Goal: Task Accomplishment & Management: Manage account settings

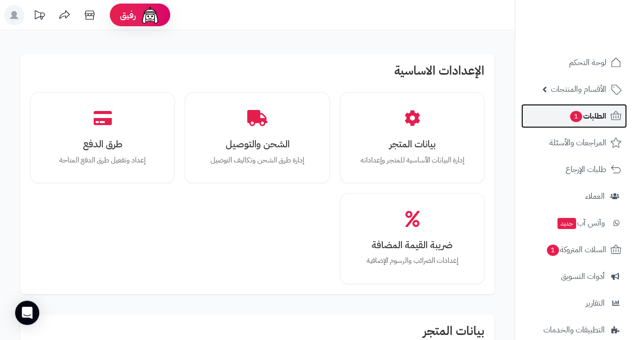
click at [587, 121] on span "الطلبات 1" at bounding box center [587, 116] width 37 height 14
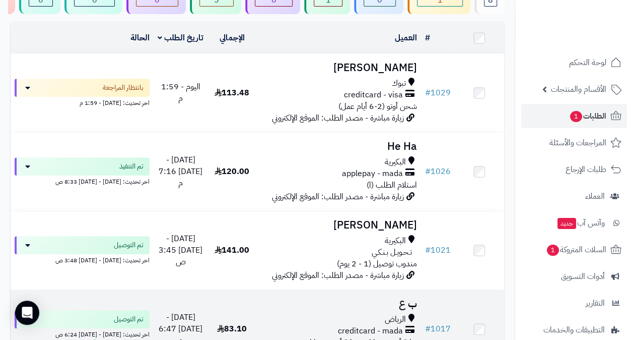
scroll to position [101, 0]
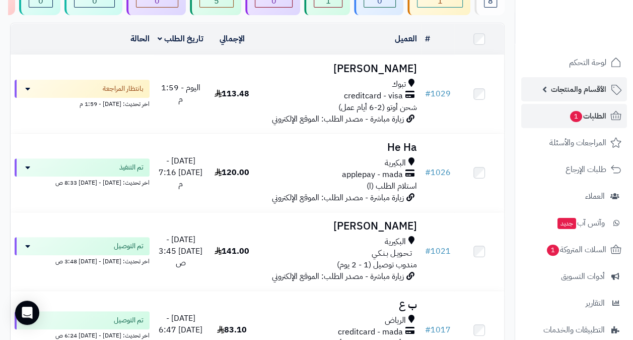
click at [589, 90] on span "الأقسام والمنتجات" at bounding box center [578, 89] width 55 height 14
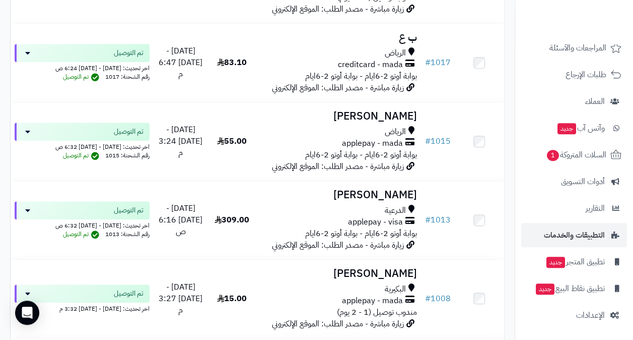
scroll to position [403, 0]
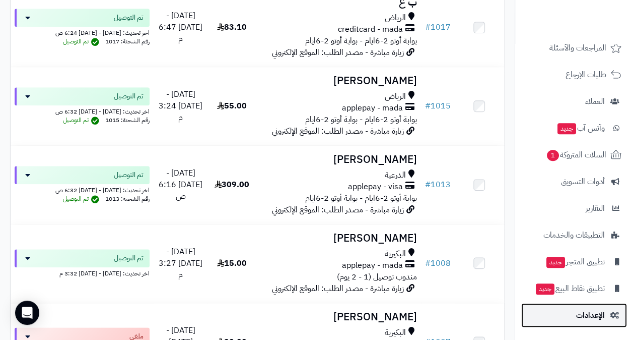
click at [590, 312] on span "الإعدادات" at bounding box center [590, 315] width 29 height 14
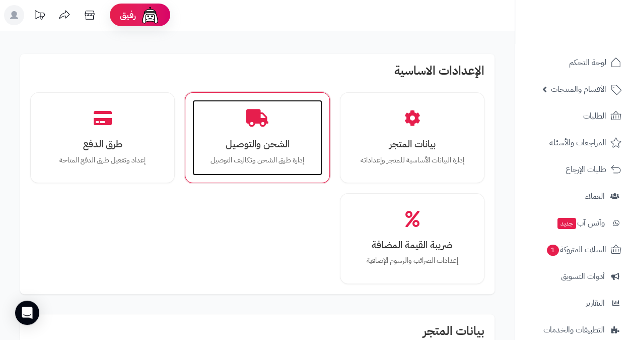
click at [283, 147] on h3 "الشحن والتوصيل" at bounding box center [257, 144] width 109 height 11
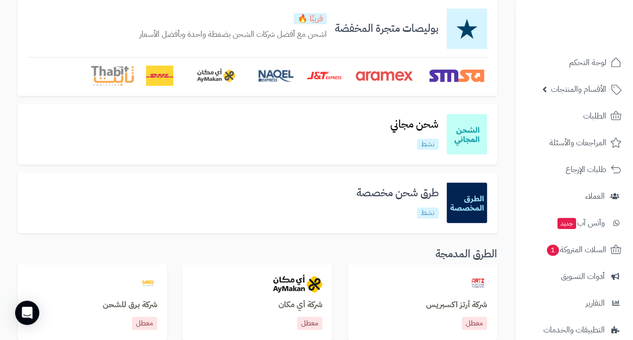
scroll to position [101, 0]
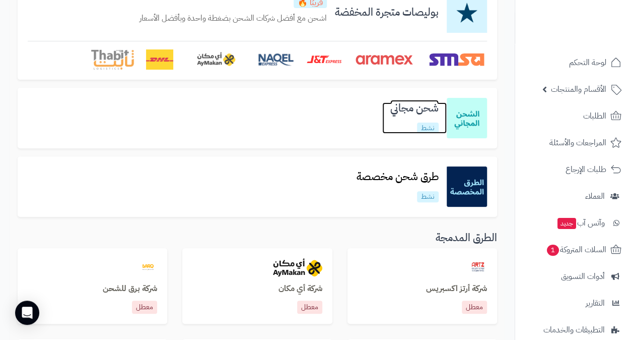
click at [428, 110] on h3 "شحن مجاني" at bounding box center [414, 108] width 64 height 12
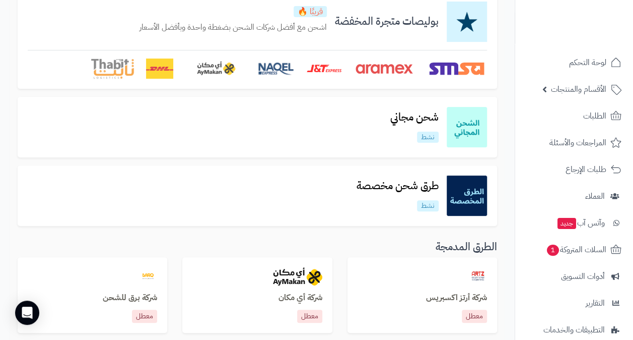
scroll to position [101, 0]
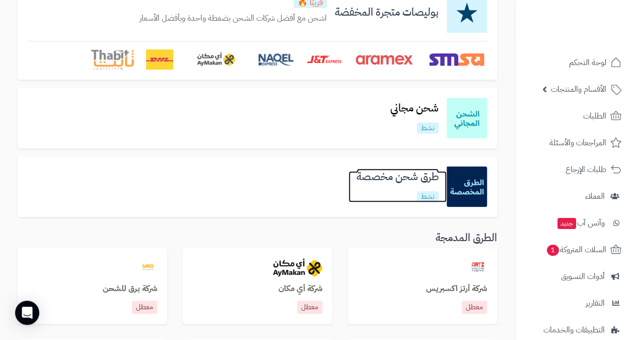
click at [419, 181] on h3 "طرق شحن مخصصة" at bounding box center [398, 177] width 98 height 12
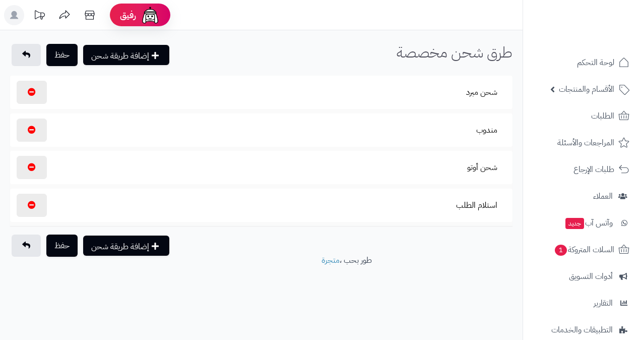
select select
click at [476, 91] on button "شحن مبرد" at bounding box center [481, 92] width 48 height 23
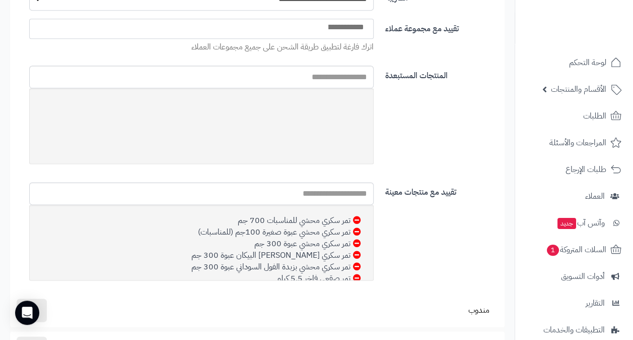
scroll to position [605, 0]
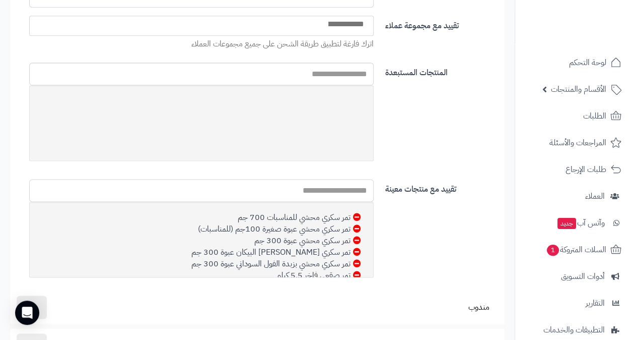
click at [284, 184] on input "text" at bounding box center [201, 190] width 345 height 23
type input "*"
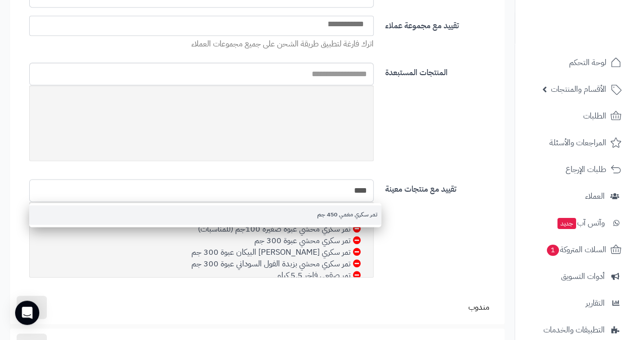
type input "****"
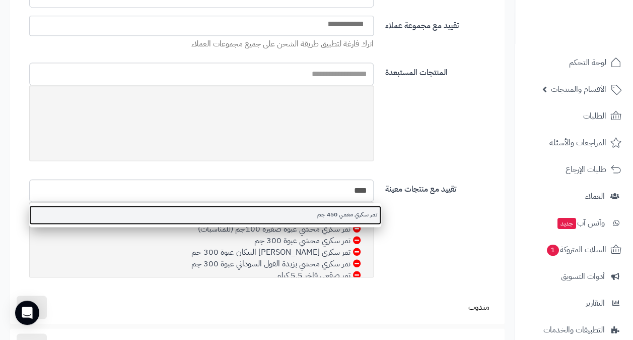
click at [346, 211] on link "تمر سكري مغمي 450 جم" at bounding box center [205, 214] width 352 height 19
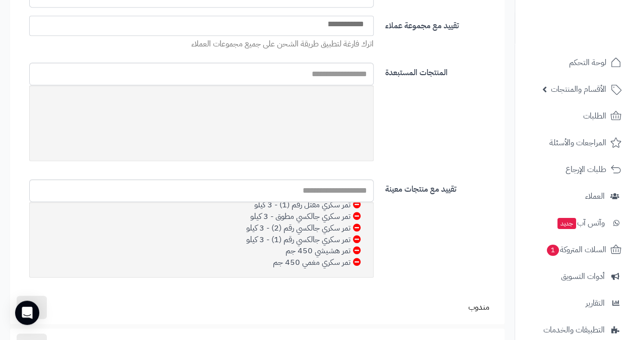
scroll to position [117, 0]
click at [290, 187] on input "text" at bounding box center [201, 190] width 345 height 23
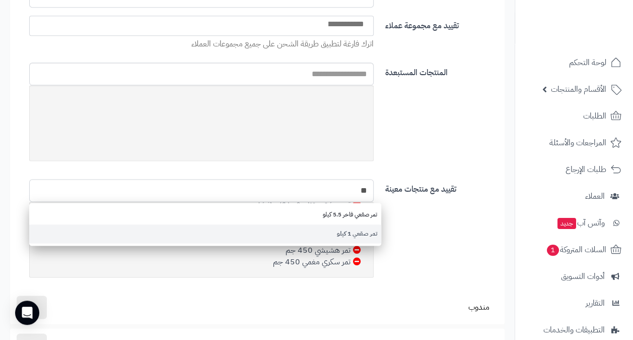
type input "**"
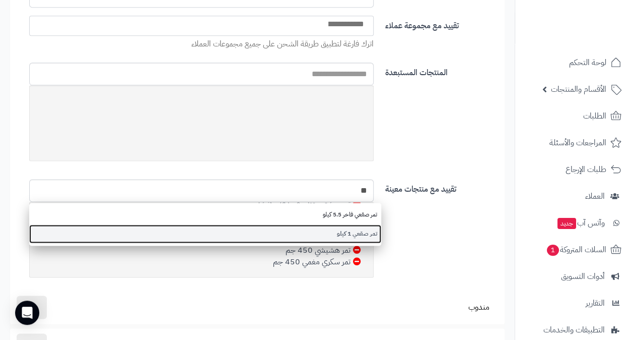
click at [362, 232] on link "تمر صقعي 1 كيلو" at bounding box center [205, 233] width 352 height 19
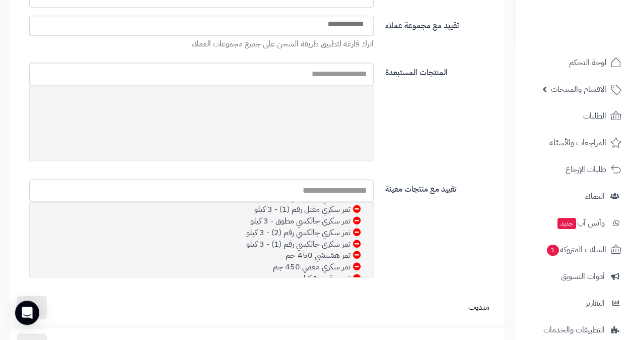
scroll to position [128, 0]
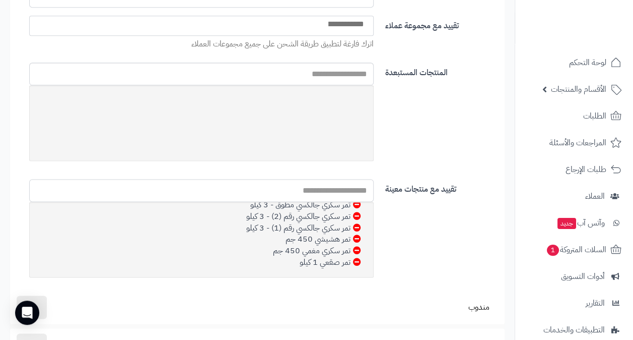
click at [344, 188] on input "text" at bounding box center [201, 190] width 345 height 23
click at [401, 149] on div "المنتجات المستبعدة" at bounding box center [261, 120] width 495 height 116
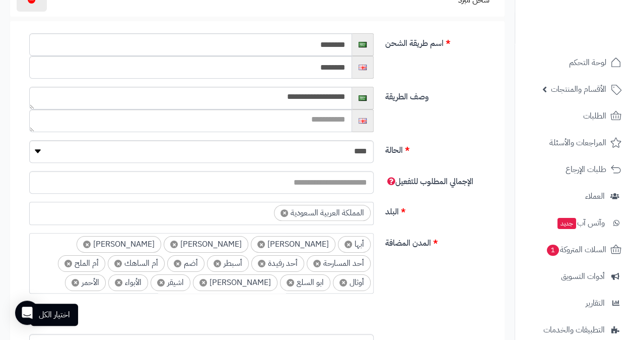
scroll to position [0, 0]
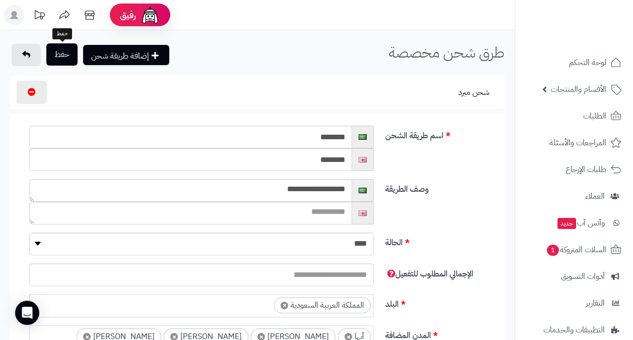
click at [65, 56] on button "حفظ" at bounding box center [61, 54] width 31 height 22
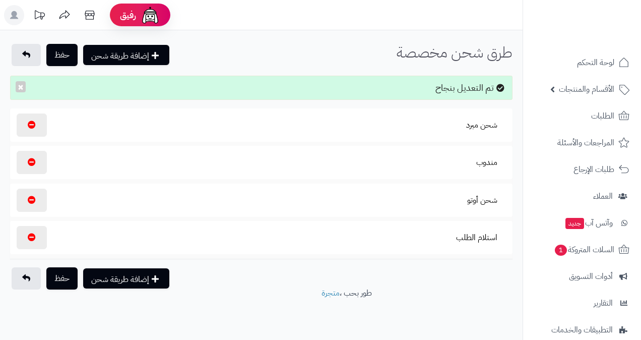
select select
click at [478, 199] on button "شحن أوتو" at bounding box center [481, 199] width 47 height 23
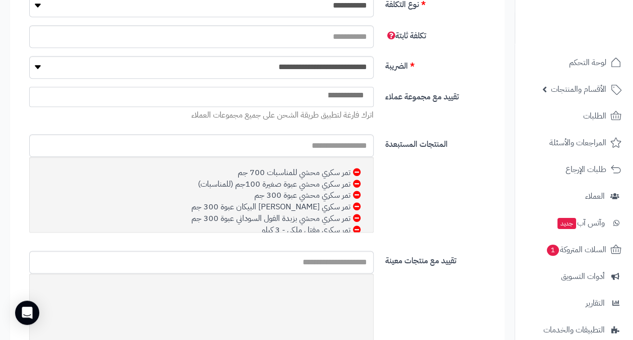
scroll to position [554, 0]
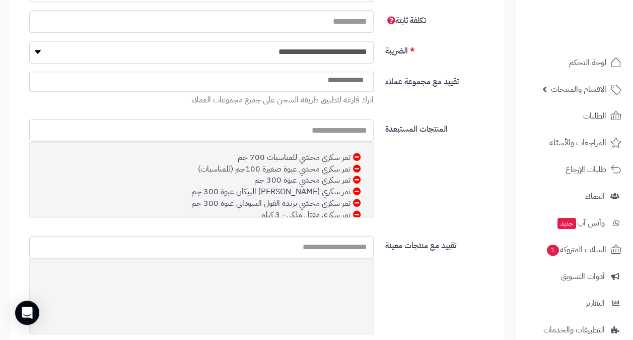
click at [254, 126] on input "text" at bounding box center [201, 130] width 345 height 23
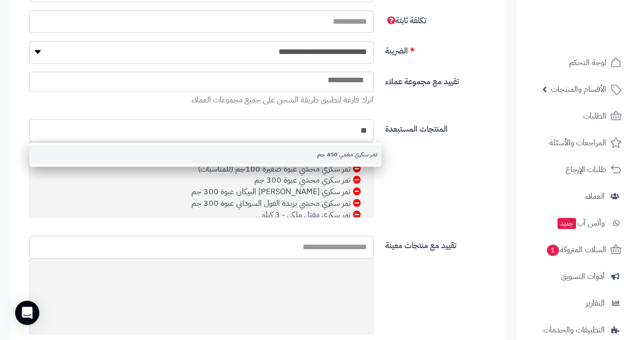
type input "**"
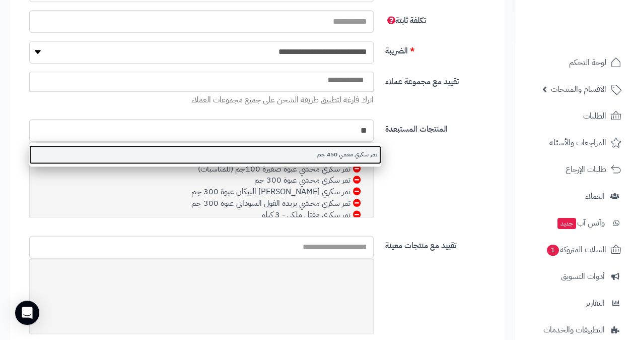
click at [320, 146] on link "تمر سكري مغمي 450 جم" at bounding box center [205, 154] width 352 height 19
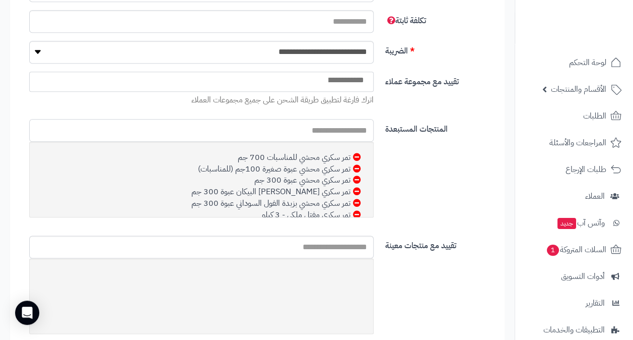
click at [330, 126] on input "text" at bounding box center [201, 130] width 345 height 23
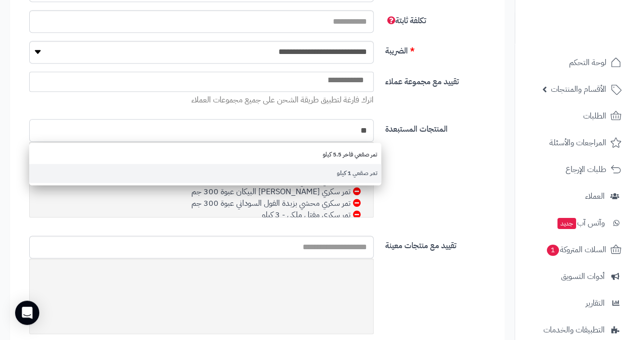
type input "**"
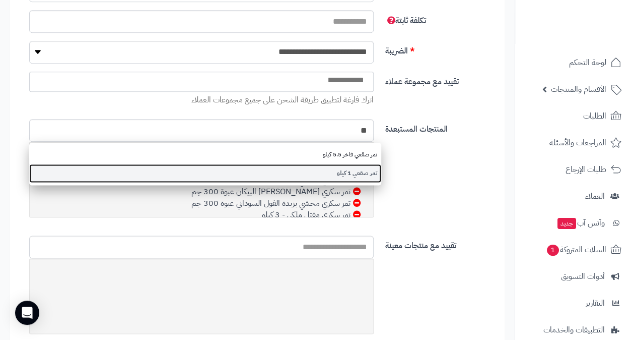
click at [348, 170] on link "تمر صقعي 1 كيلو" at bounding box center [205, 173] width 352 height 19
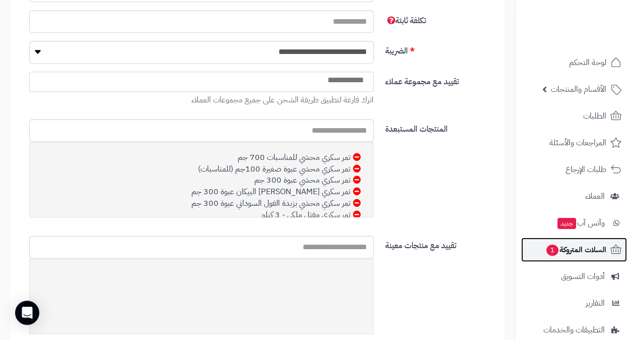
click at [611, 251] on icon at bounding box center [616, 249] width 12 height 12
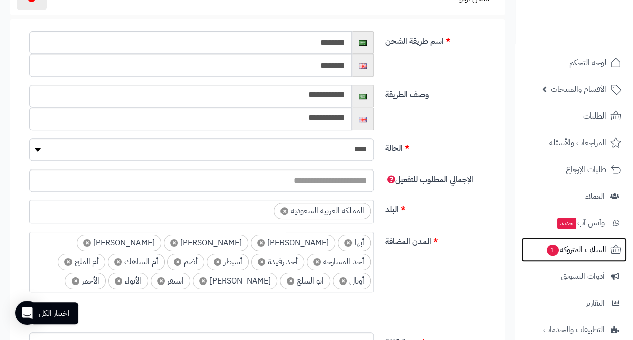
scroll to position [50, 0]
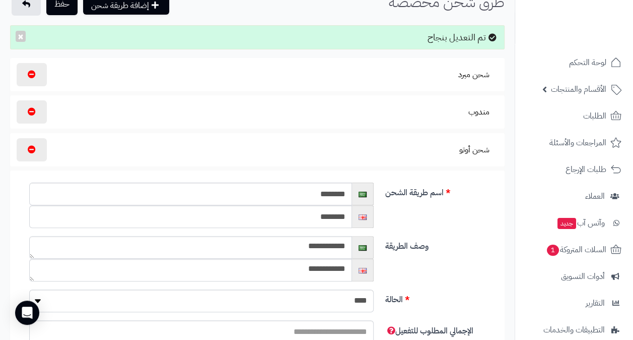
click at [69, 4] on button "حفظ" at bounding box center [61, 4] width 31 height 22
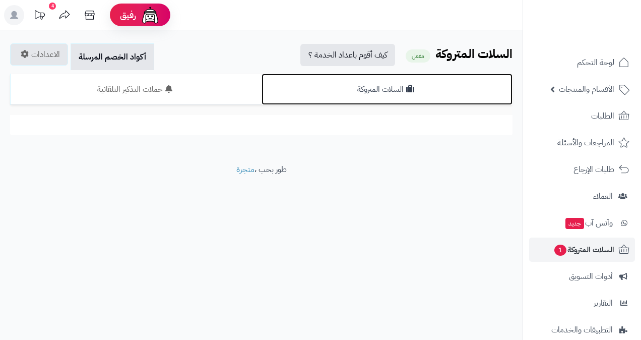
click at [401, 84] on link "السلات المتروكة" at bounding box center [386, 89] width 251 height 31
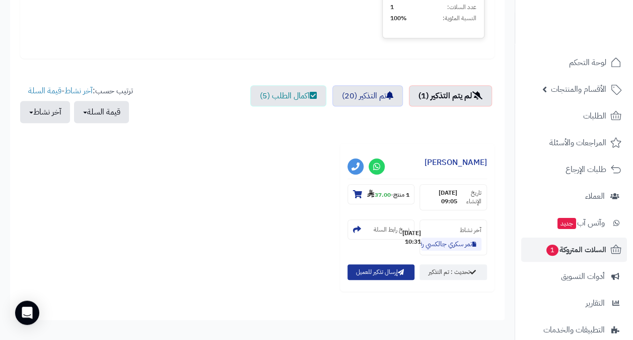
scroll to position [302, 0]
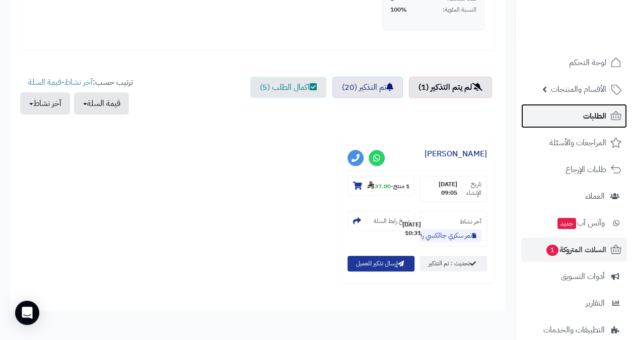
click at [603, 120] on span "الطلبات" at bounding box center [594, 116] width 23 height 14
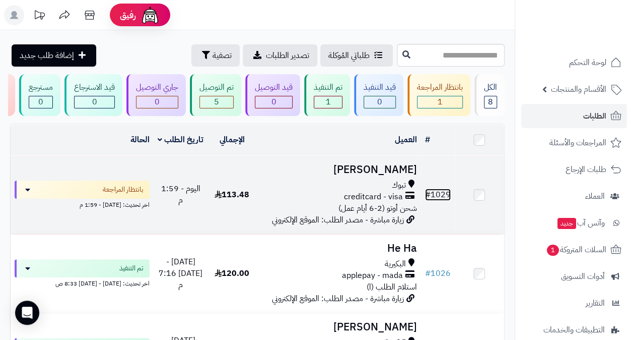
click at [443, 200] on link "# 1029" at bounding box center [438, 194] width 26 height 12
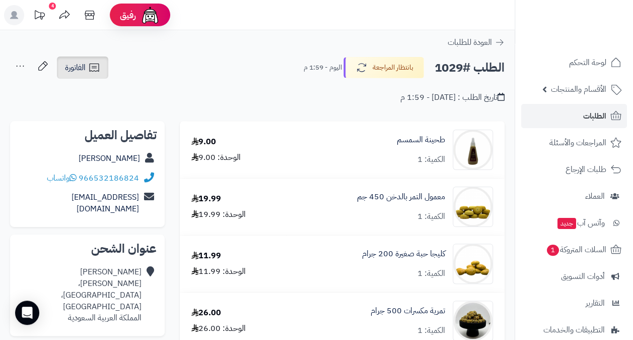
click at [88, 64] on icon at bounding box center [94, 67] width 12 height 12
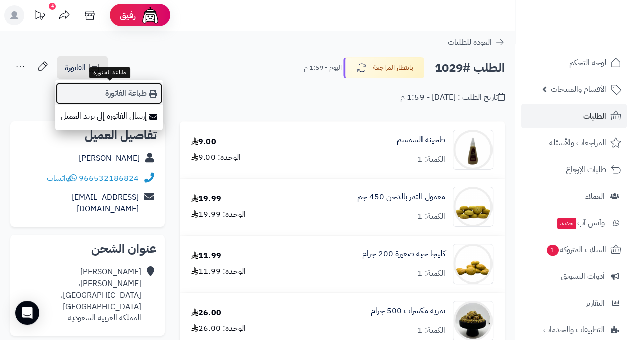
click at [144, 92] on link "طباعة الفاتورة" at bounding box center [108, 93] width 107 height 23
